Goal: Navigation & Orientation: Find specific page/section

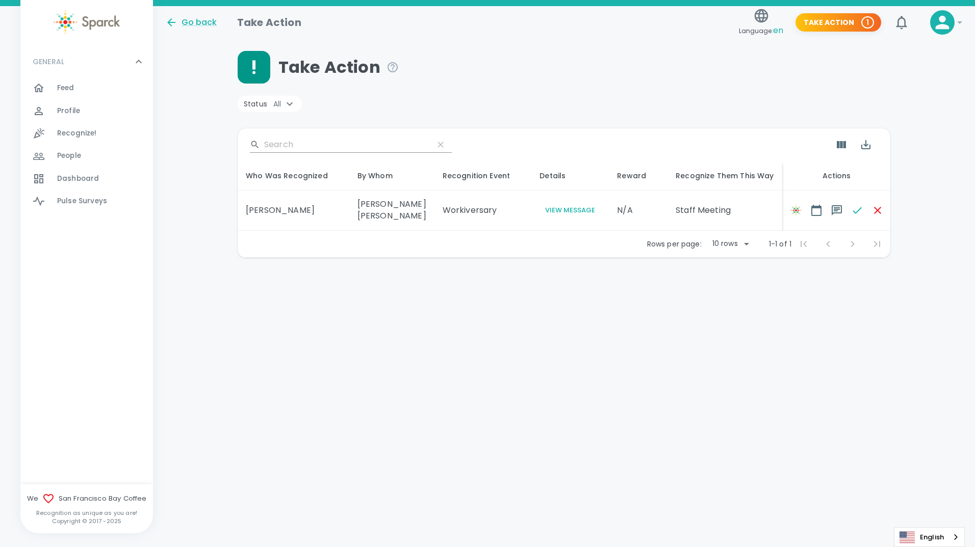
click at [81, 204] on span "Pulse Surveys" at bounding box center [82, 201] width 50 height 10
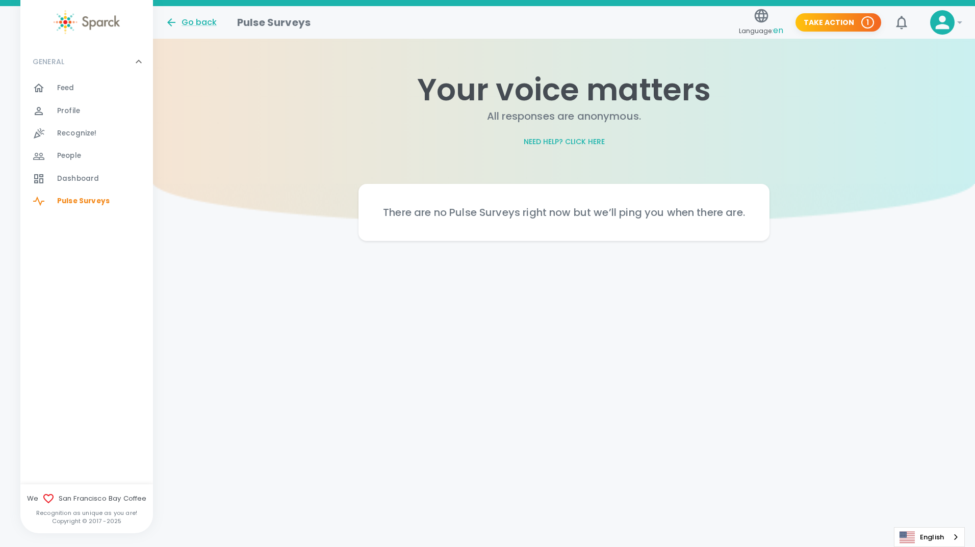
click at [80, 175] on span "Dashboard" at bounding box center [78, 179] width 42 height 10
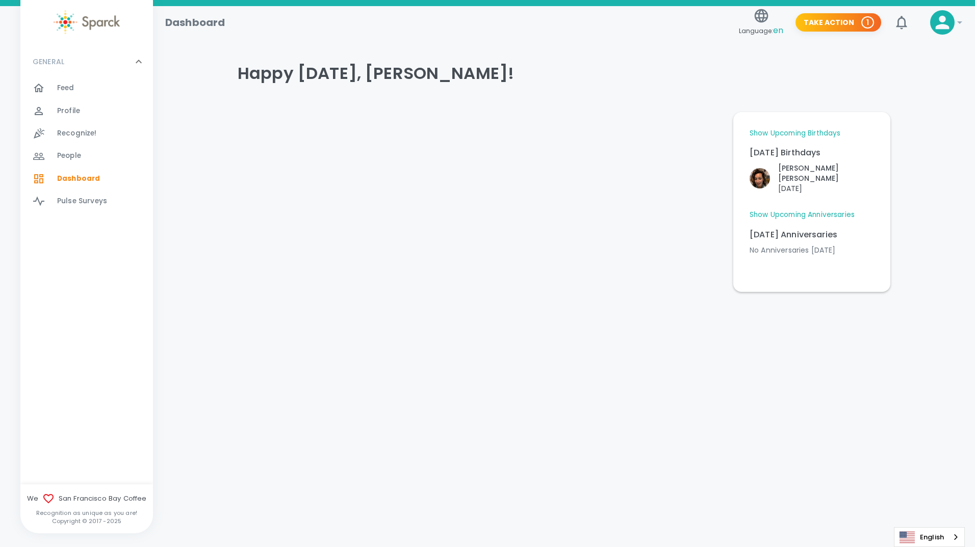
click at [837, 134] on link "Show Upcoming Birthdays" at bounding box center [794, 133] width 91 height 10
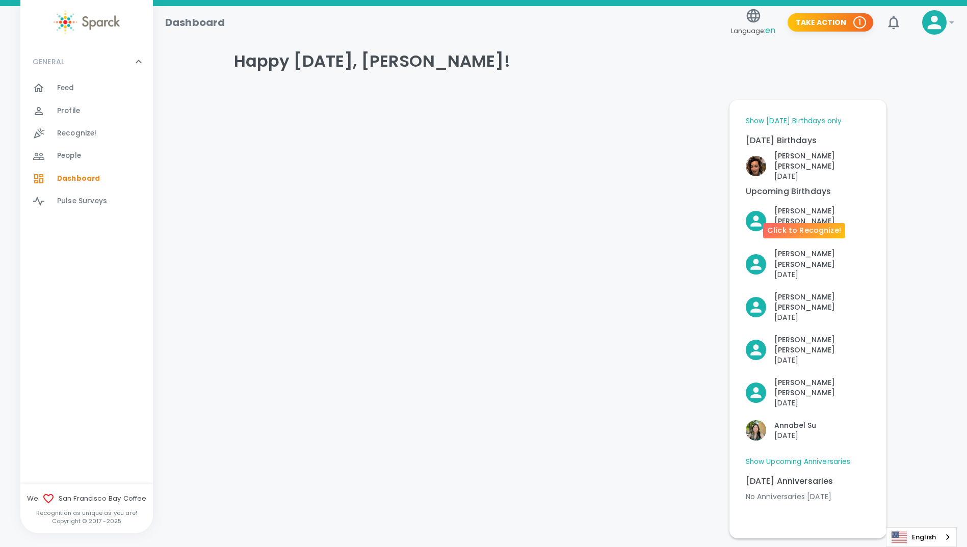
scroll to position [16, 0]
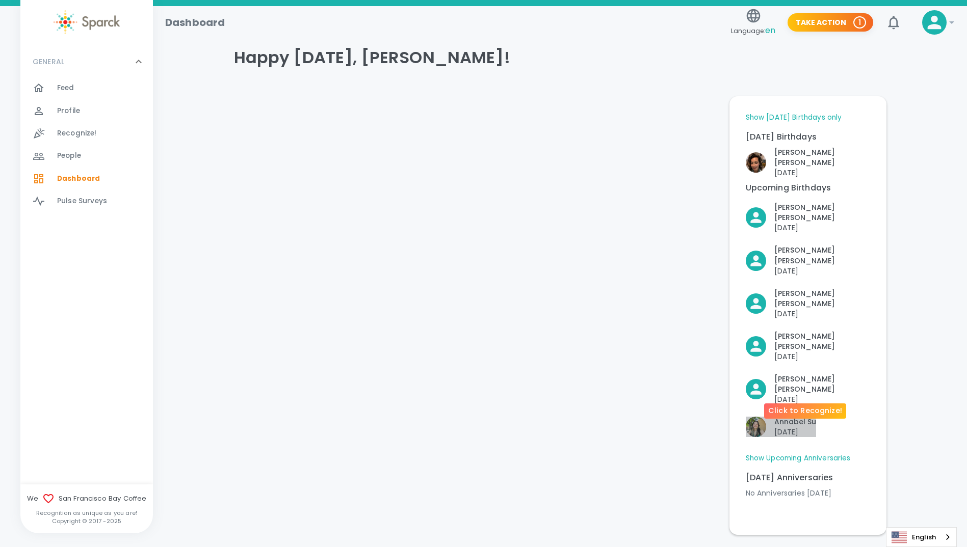
click at [819, 418] on div "Click to Recognize!" at bounding box center [805, 411] width 82 height 15
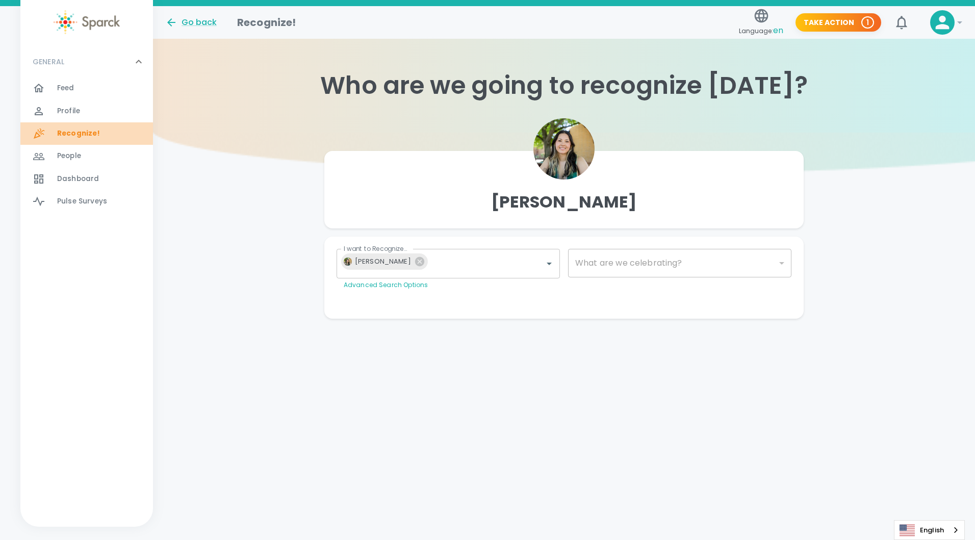
click at [62, 137] on span "Recognize!" at bounding box center [78, 133] width 43 height 10
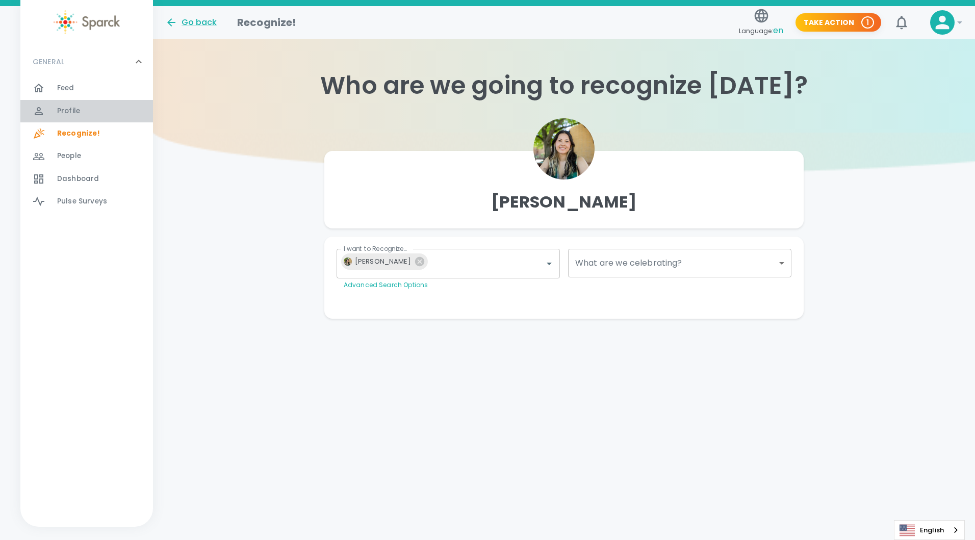
click at [74, 118] on span "Profile 0" at bounding box center [68, 111] width 23 height 14
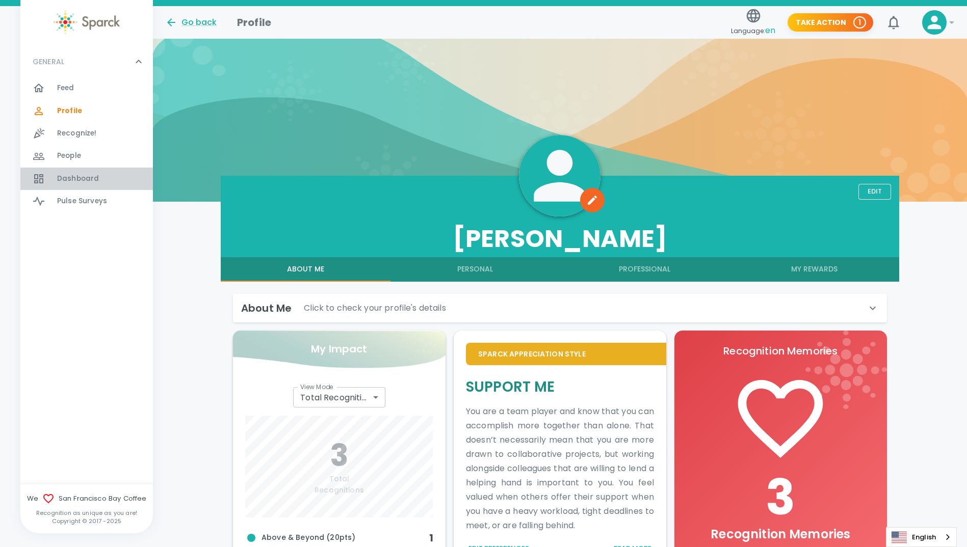
click at [85, 178] on span "Dashboard" at bounding box center [78, 179] width 42 height 10
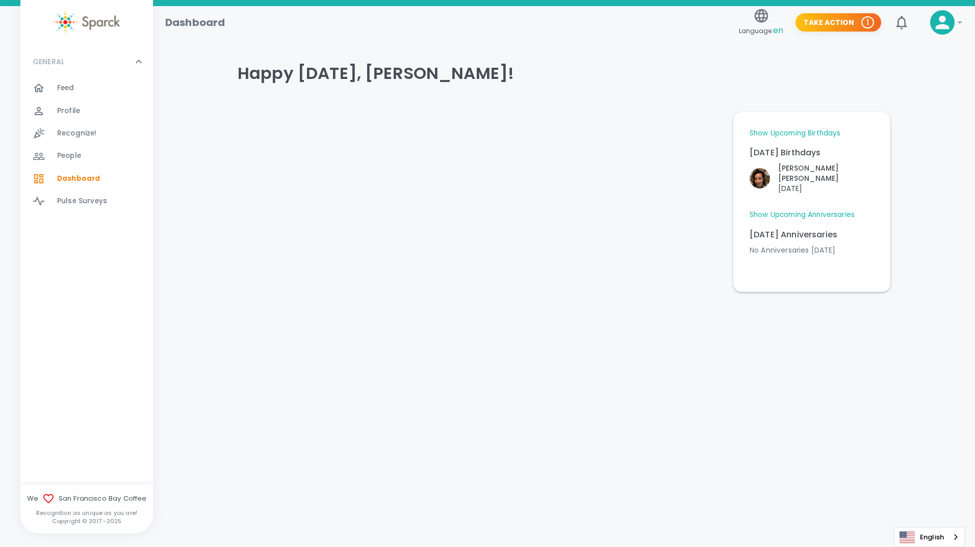
click at [812, 210] on link "Show Upcoming Anniversaries" at bounding box center [801, 215] width 105 height 10
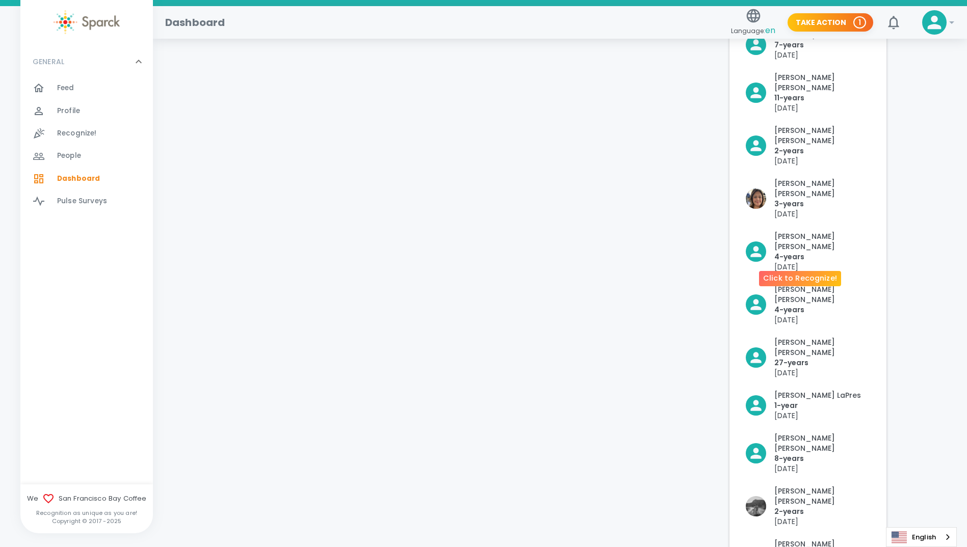
scroll to position [255, 0]
